Goal: Information Seeking & Learning: Learn about a topic

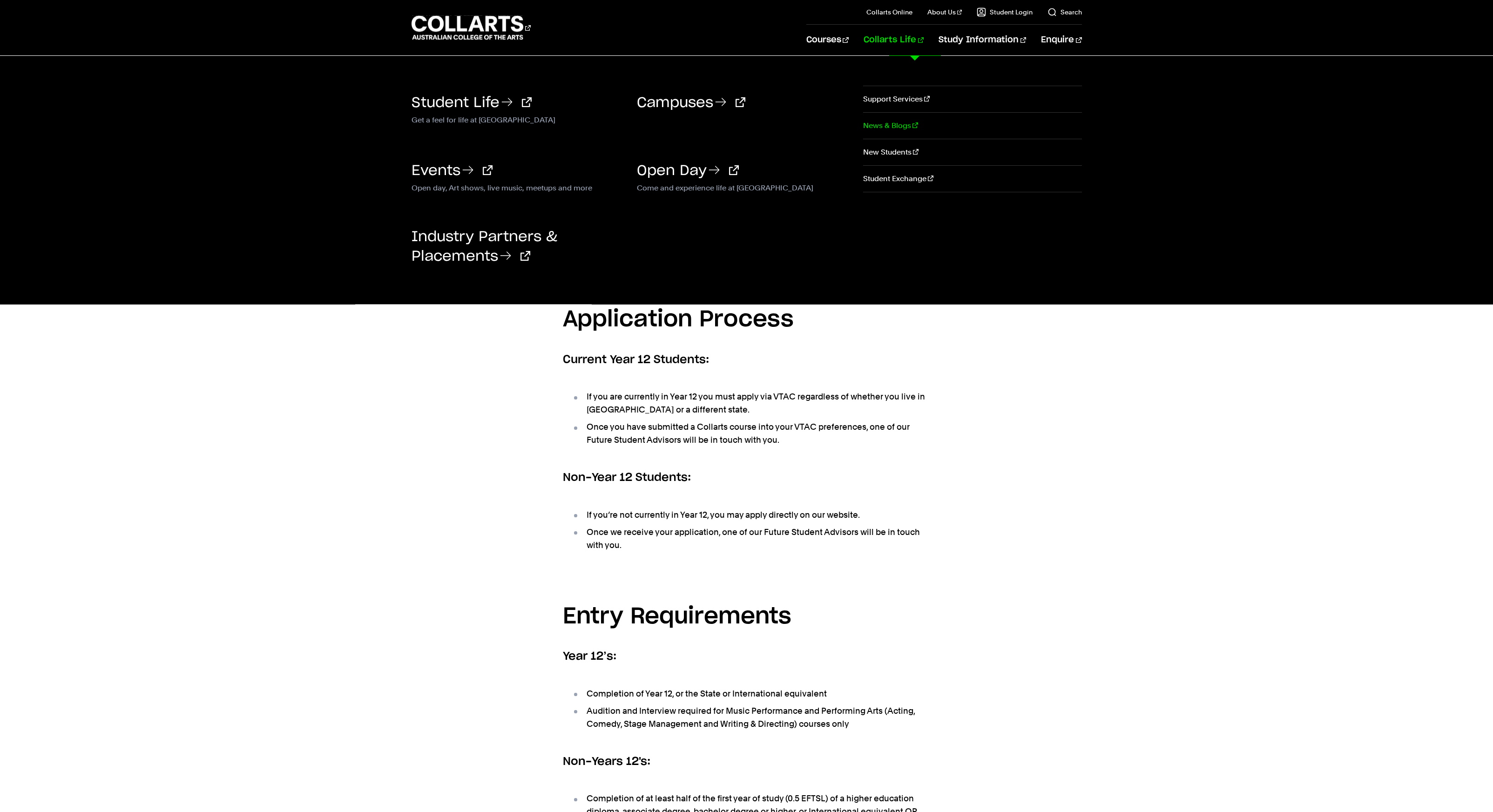
click at [883, 119] on link "News & Blogs" at bounding box center [972, 125] width 219 height 26
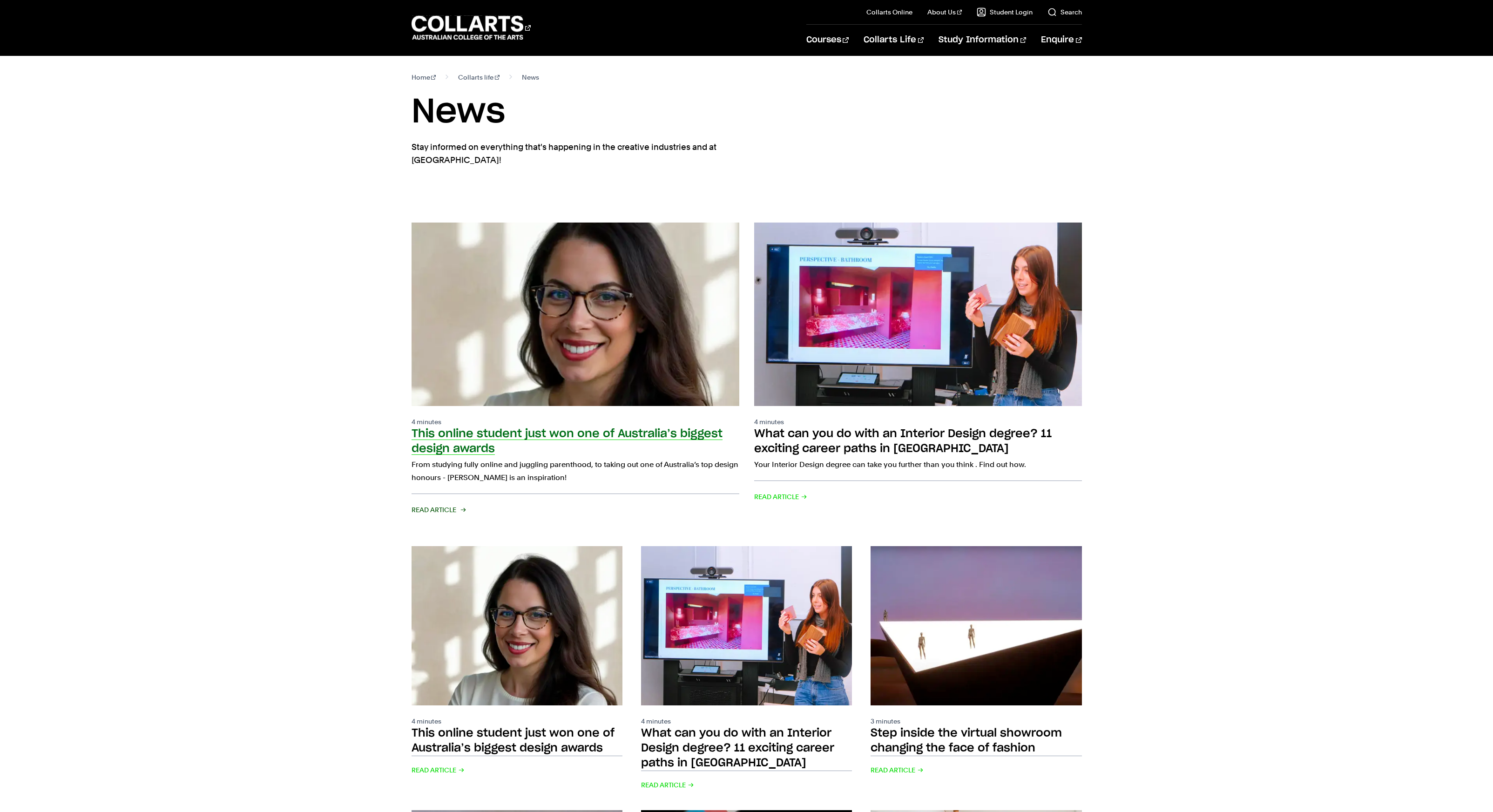
click at [542, 366] on img at bounding box center [575, 314] width 360 height 202
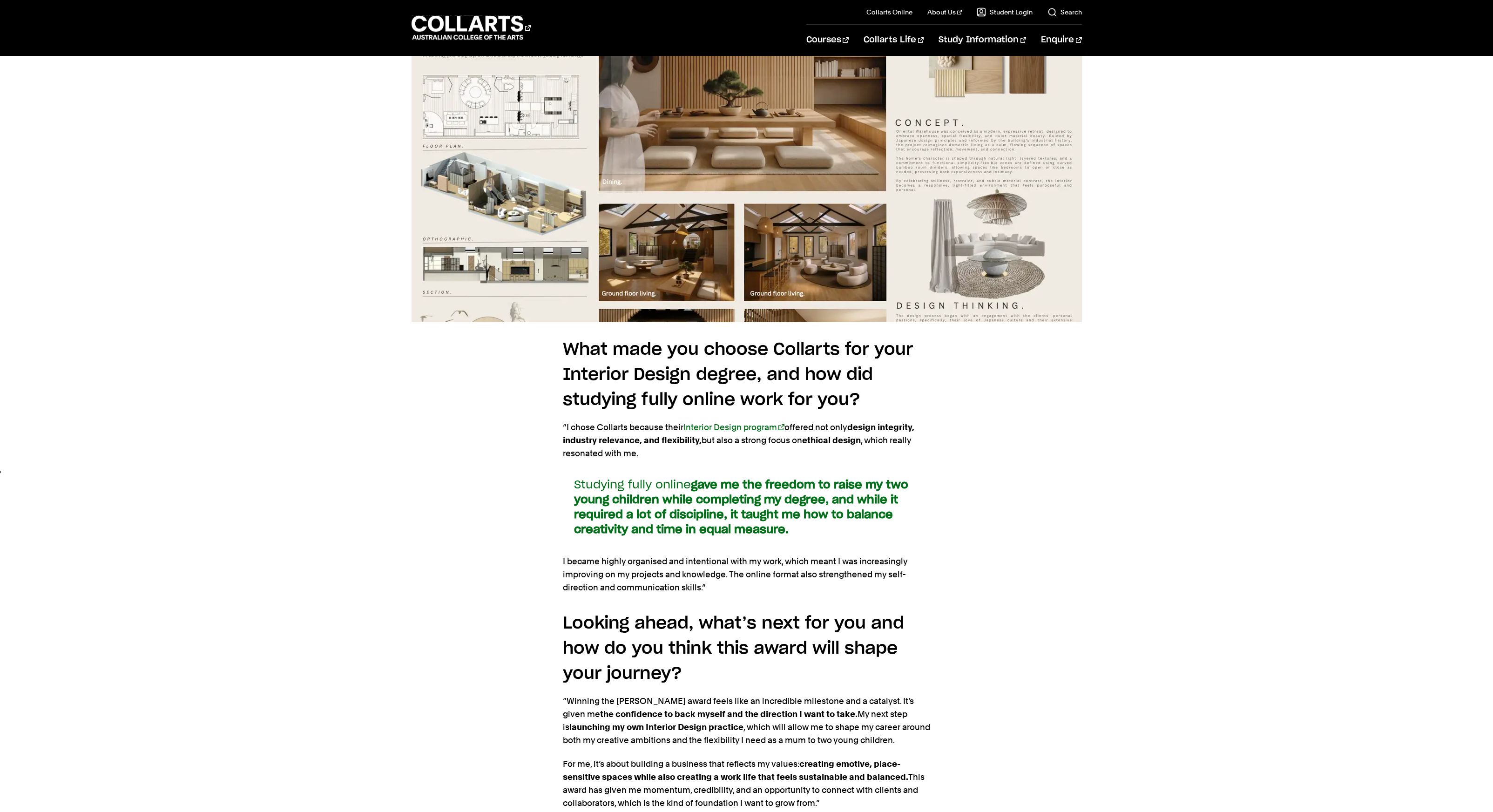
scroll to position [1496, 0]
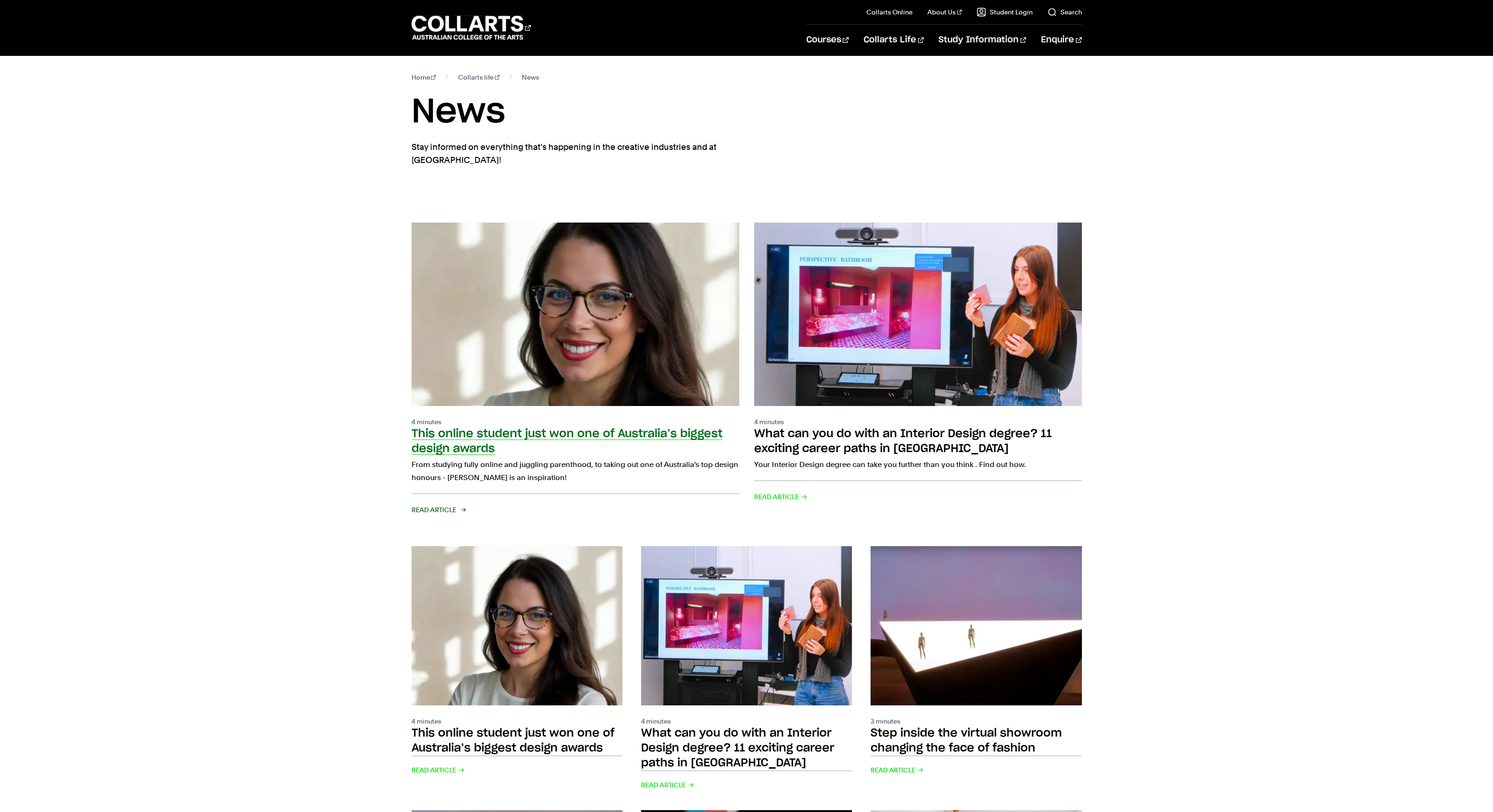
click at [515, 249] on img at bounding box center [575, 314] width 360 height 202
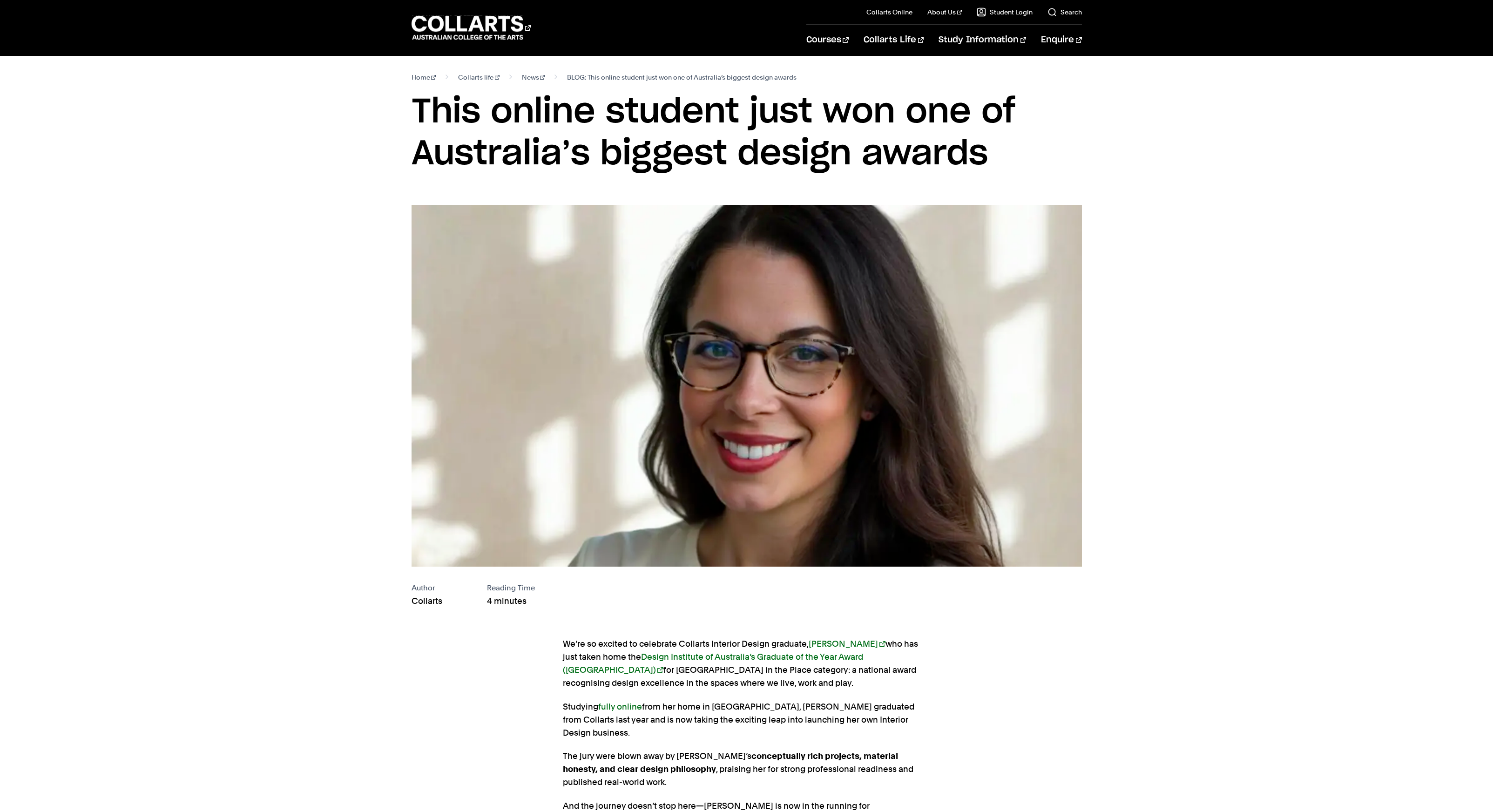
drag, startPoint x: 1007, startPoint y: 161, endPoint x: 357, endPoint y: 114, distance: 651.7
click at [358, 112] on div "Home Collarts life News BLOG: This online student just won one of Australia’s b…" at bounding box center [746, 130] width 924 height 149
